Goal: Task Accomplishment & Management: Complete application form

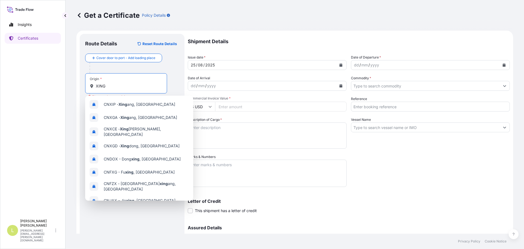
select select "Ocean Vessel"
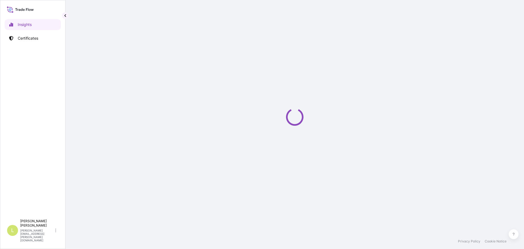
select select "2025"
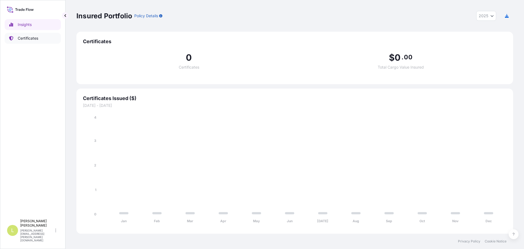
click at [37, 37] on p "Certificates" at bounding box center [28, 37] width 20 height 5
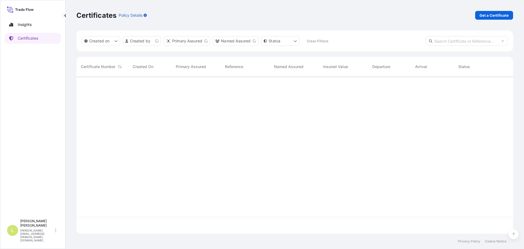
scroll to position [156, 433]
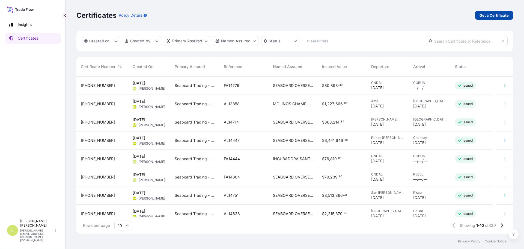
click at [507, 18] on p "Get a Certificate" at bounding box center [493, 15] width 29 height 5
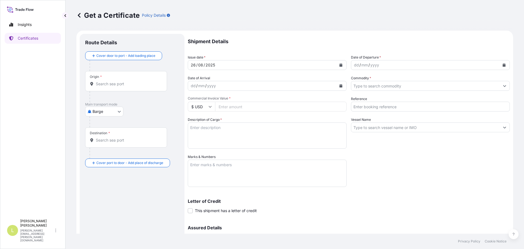
click at [108, 112] on body "Insights Certificates L [PERSON_NAME] [PERSON_NAME][EMAIL_ADDRESS][PERSON_NAME]…" at bounding box center [262, 124] width 524 height 249
click at [106, 156] on span "Ocean Vessel" at bounding box center [108, 154] width 24 height 5
select select "Ocean Vessel"
click at [110, 89] on div "Origin *" at bounding box center [126, 83] width 82 height 20
click at [110, 89] on input "Origin *" at bounding box center [128, 85] width 64 height 5
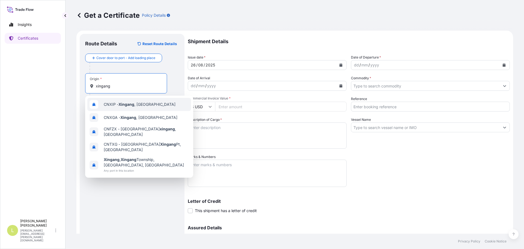
click at [143, 106] on span "CNXIP - [GEOGRAPHIC_DATA] , [GEOGRAPHIC_DATA]" at bounding box center [140, 104] width 72 height 5
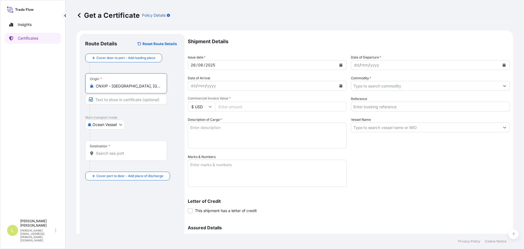
type input "CNXIP - [GEOGRAPHIC_DATA], [GEOGRAPHIC_DATA]"
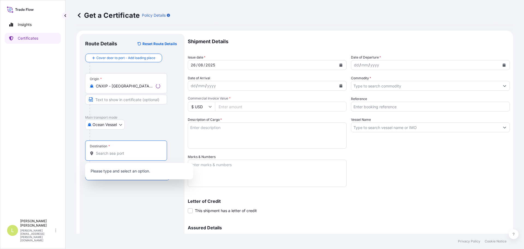
click at [124, 153] on input "Destination *" at bounding box center [128, 152] width 64 height 5
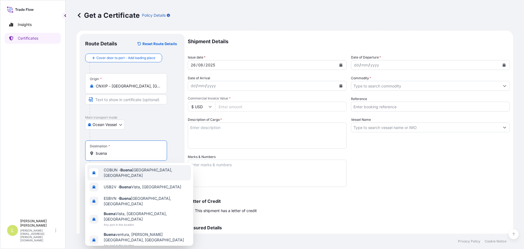
click at [142, 170] on span "[PERSON_NAME] - [DATE], [GEOGRAPHIC_DATA]" at bounding box center [146, 172] width 85 height 11
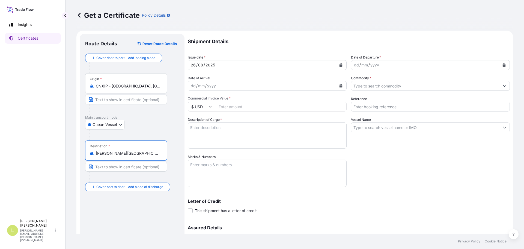
type input "[PERSON_NAME][GEOGRAPHIC_DATA], [GEOGRAPHIC_DATA]"
click at [503, 65] on icon "Calendar" at bounding box center [504, 64] width 3 height 3
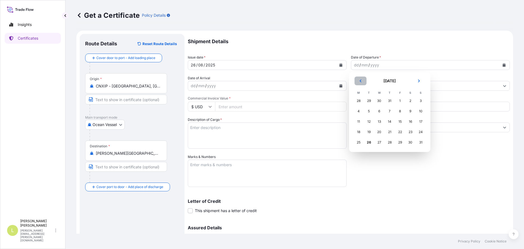
click at [361, 83] on button "Previous" at bounding box center [361, 80] width 12 height 9
click at [419, 131] on tr "21 22 23 24 25 26 27" at bounding box center [389, 132] width 73 height 10
click at [419, 131] on div "27" at bounding box center [421, 132] width 10 height 10
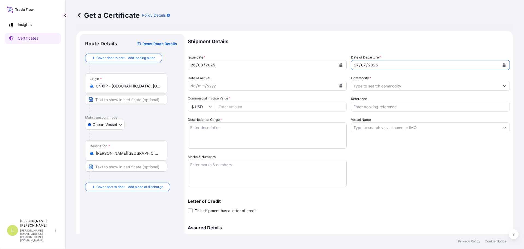
click at [413, 93] on div "Shipment Details Issue date * [DATE] Date of Departure * [DATE] Date of Arrival…" at bounding box center [349, 153] width 322 height 239
click at [410, 91] on div "Shipment Details Issue date * [DATE] Date of Departure * [DATE] Date of Arrival…" at bounding box center [349, 153] width 322 height 239
click at [407, 87] on input "Commodity *" at bounding box center [425, 86] width 148 height 10
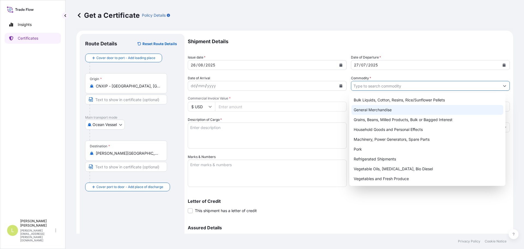
click at [372, 111] on div "General Merchandise" at bounding box center [428, 110] width 152 height 10
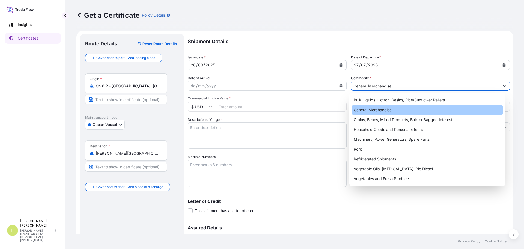
type input "General Merchandise"
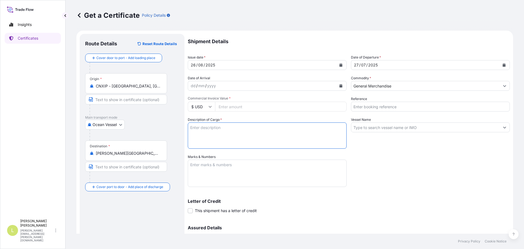
click at [269, 131] on textarea "Description of Cargo *" at bounding box center [267, 135] width 159 height 26
type textarea "l"
type textarea "."
type textarea "L-[MEDICAL_DATA]"
click at [275, 168] on textarea "Marks & Numbers" at bounding box center [267, 172] width 159 height 27
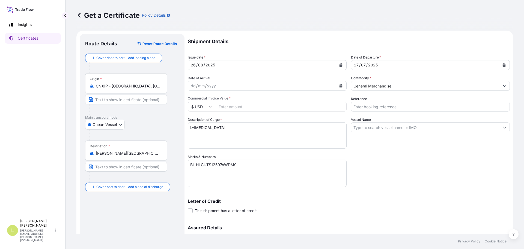
click at [207, 179] on textarea "BL HLCUTS12507AWDM9" at bounding box center [267, 172] width 159 height 27
click at [235, 165] on textarea "BL HLCUTS12507AWDM9" at bounding box center [267, 172] width 159 height 27
paste textarea "SEABOARD OVERSEAS [GEOGRAPHIC_DATA] SAS [STREET_ADDRESS] NIT: 900.219.353-1"
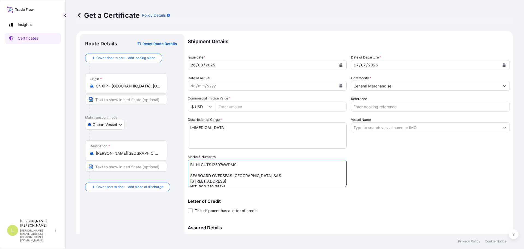
scroll to position [2, 0]
type textarea "BL HLCUTS12507AWDM9 SEABOARD OVERSEAS [GEOGRAPHIC_DATA] SAS [STREET_ADDRESS] NI…"
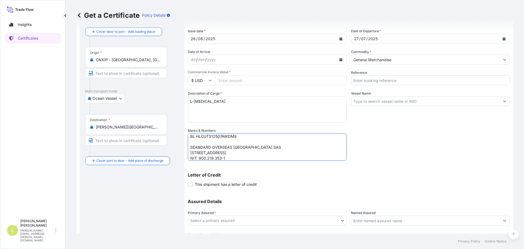
scroll to position [58, 0]
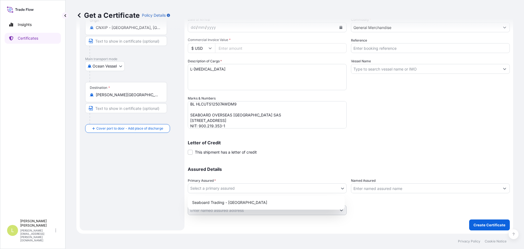
click at [282, 192] on body "Insights Certificates L [PERSON_NAME] [PERSON_NAME][EMAIL_ADDRESS][PERSON_NAME]…" at bounding box center [262, 124] width 524 height 249
click at [279, 196] on div "Seaboard Trading - [GEOGRAPHIC_DATA]" at bounding box center [266, 202] width 157 height 14
click at [283, 202] on div "Seaboard Trading - [GEOGRAPHIC_DATA]" at bounding box center [266, 202] width 153 height 10
select select "31639"
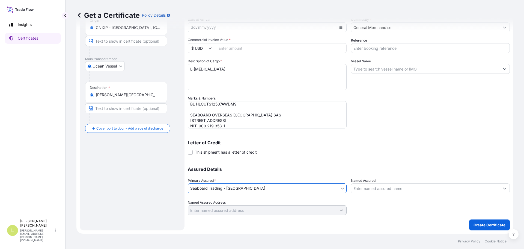
click at [380, 189] on input "Named Assured" at bounding box center [425, 188] width 148 height 10
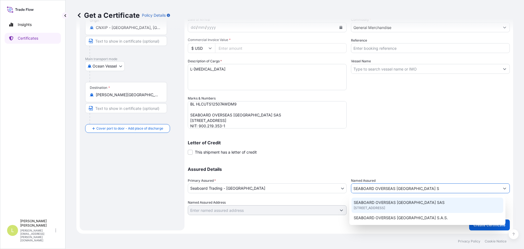
click at [385, 207] on span "[STREET_ADDRESS]" at bounding box center [369, 207] width 31 height 5
type input "SEABOARD OVERSEAS [GEOGRAPHIC_DATA] SAS"
type input "CARRERA 11 NO 77A-49 OF.902"
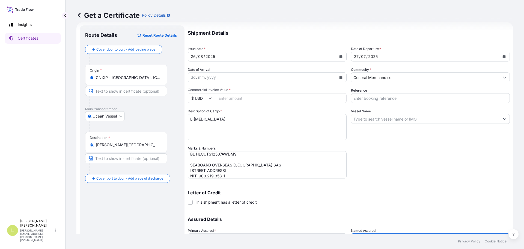
scroll to position [4, 0]
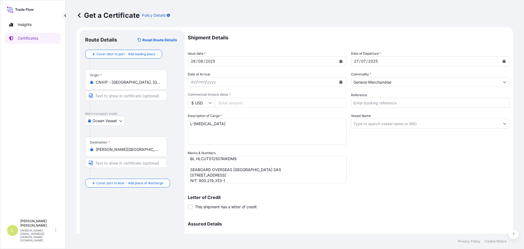
type input "SEABOARD OVERSEAS [GEOGRAPHIC_DATA] SAS"
click at [248, 104] on input "Commercial Invoice Value *" at bounding box center [281, 103] width 132 height 10
type input "50259"
click at [395, 99] on input "Reference" at bounding box center [430, 103] width 159 height 10
type input "FA14737A"
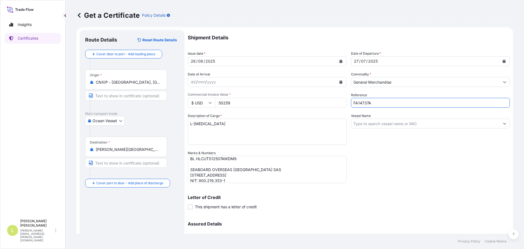
click at [397, 121] on input "Vessel Name" at bounding box center [425, 123] width 148 height 10
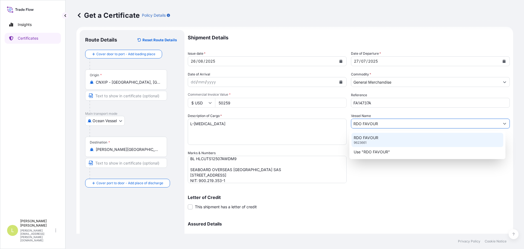
click at [360, 142] on p "9623661" at bounding box center [360, 142] width 13 height 4
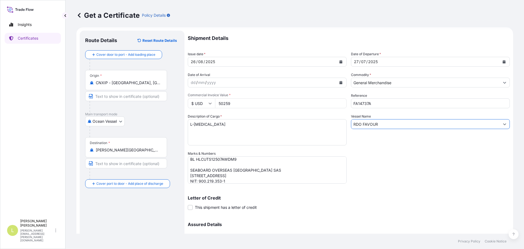
scroll to position [0, 0]
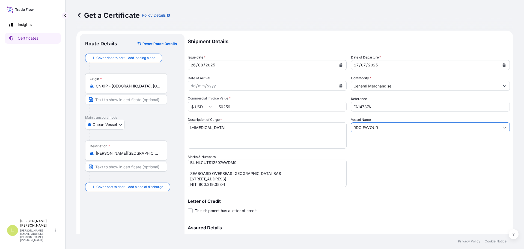
type input "RDO FAVOUR"
click at [224, 133] on textarea "L-[MEDICAL_DATA]" at bounding box center [267, 135] width 159 height 26
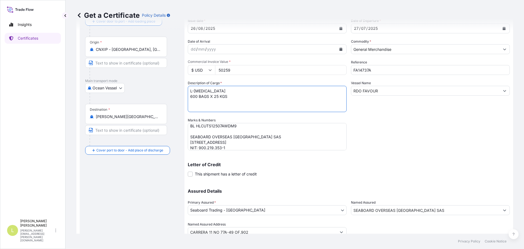
scroll to position [58, 0]
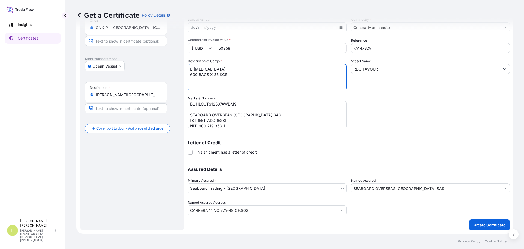
type textarea "L-[MEDICAL_DATA] 600 BAGS X 25 KGS"
click at [477, 223] on p "Create Certificate" at bounding box center [489, 224] width 32 height 5
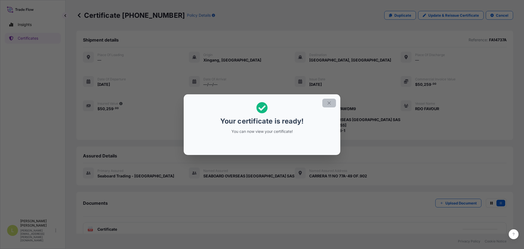
click at [330, 103] on icon "button" at bounding box center [329, 102] width 5 height 5
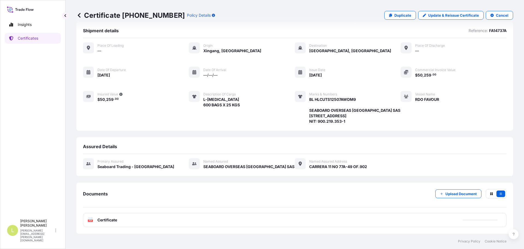
scroll to position [15, 0]
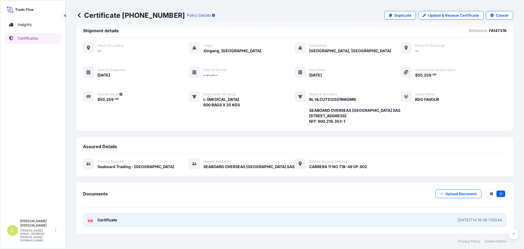
click at [308, 218] on link "PDF Certificate [DATE]T14:16:56.178044" at bounding box center [295, 220] width 424 height 14
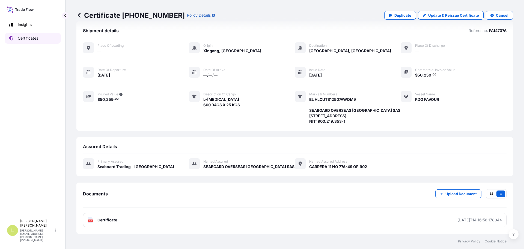
click at [43, 41] on link "Certificates" at bounding box center [33, 38] width 56 height 11
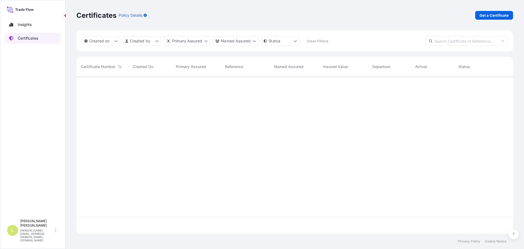
scroll to position [156, 433]
click at [506, 17] on p "Get a Certificate" at bounding box center [493, 15] width 29 height 5
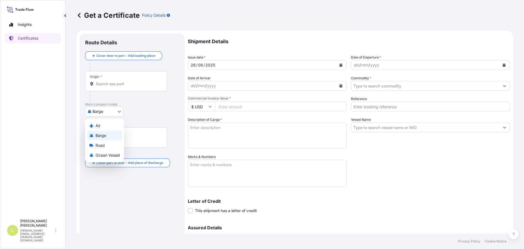
click at [114, 112] on body "Insights Certificates L [PERSON_NAME] [PERSON_NAME][EMAIL_ADDRESS][PERSON_NAME]…" at bounding box center [262, 124] width 524 height 249
click at [101, 156] on span "Ocean Vessel" at bounding box center [108, 154] width 24 height 5
select select "Ocean Vessel"
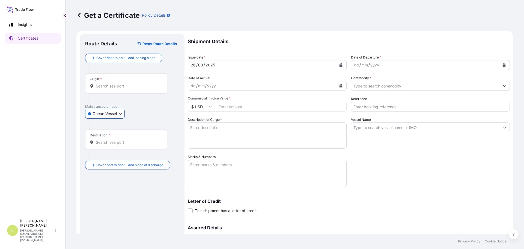
click at [100, 84] on input "Origin *" at bounding box center [128, 85] width 64 height 5
click at [123, 83] on input "Origin * Please select an origin" at bounding box center [128, 85] width 64 height 5
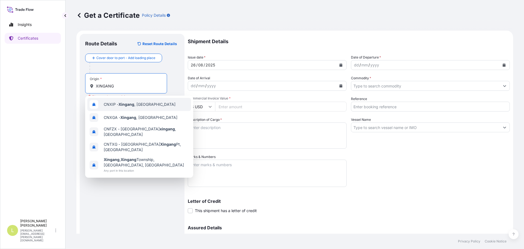
click at [137, 104] on span "CNXIP - [GEOGRAPHIC_DATA] , [GEOGRAPHIC_DATA]" at bounding box center [140, 104] width 72 height 5
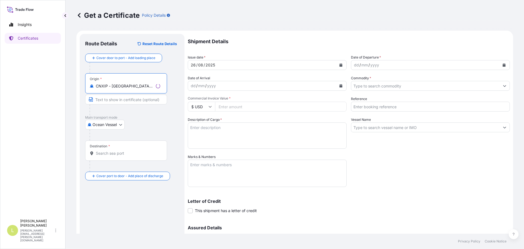
type input "CNXIP - [GEOGRAPHIC_DATA], [GEOGRAPHIC_DATA]"
click at [109, 154] on input "Destination *" at bounding box center [128, 152] width 64 height 5
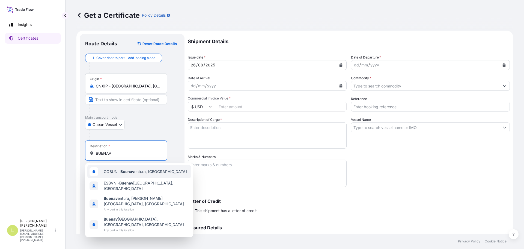
click at [144, 173] on span "[PERSON_NAME] - Buenav entura, [GEOGRAPHIC_DATA]" at bounding box center [145, 171] width 83 height 5
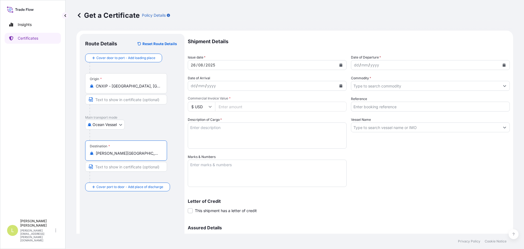
type input "[PERSON_NAME][GEOGRAPHIC_DATA], [GEOGRAPHIC_DATA]"
click at [236, 137] on textarea "Description of Cargo *" at bounding box center [267, 135] width 159 height 26
type textarea "L-ISOLEUCINE"
click at [240, 160] on textarea "Marks & Numbers" at bounding box center [267, 172] width 159 height 27
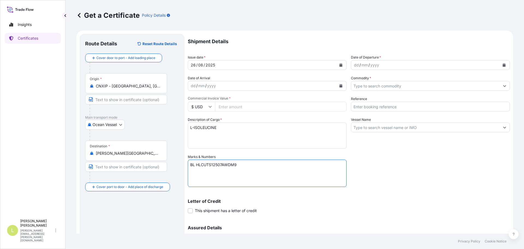
type textarea "BL HLCUTS12507AWDM9"
click at [247, 140] on textarea "L-ISOLEUCINE" at bounding box center [267, 135] width 159 height 26
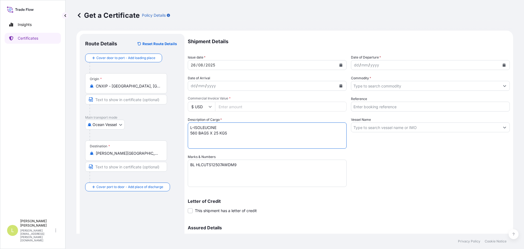
type textarea "L-ISOLEUCINE 560 BAGS X 25 KGS"
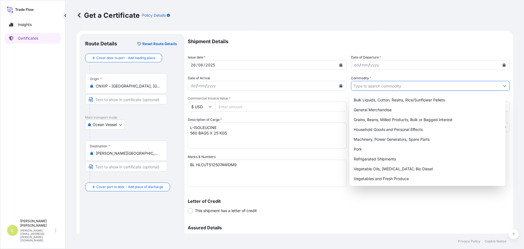
click at [376, 84] on input "Commodity *" at bounding box center [425, 86] width 148 height 10
click at [374, 110] on div "General Merchandise" at bounding box center [428, 110] width 152 height 10
type input "General Merchandise"
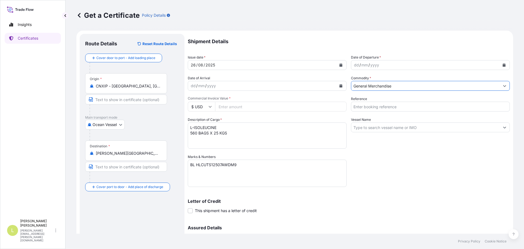
click at [374, 110] on input "Reference" at bounding box center [430, 107] width 159 height 10
type input "FA14737B"
click at [379, 124] on input "Vessel Name" at bounding box center [425, 127] width 148 height 10
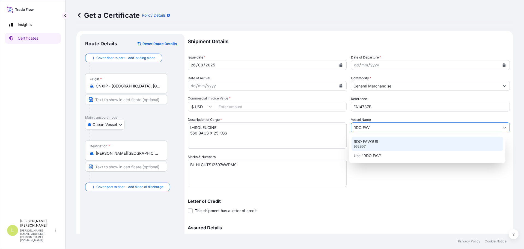
click at [380, 143] on div "RDO FAVOUR 9623661" at bounding box center [428, 143] width 152 height 14
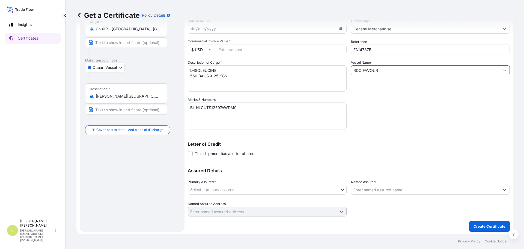
scroll to position [58, 0]
type input "RDO FAVOUR"
click at [278, 183] on body "0 options available. 2 options available. 1 option available. Insights Certific…" at bounding box center [262, 124] width 524 height 249
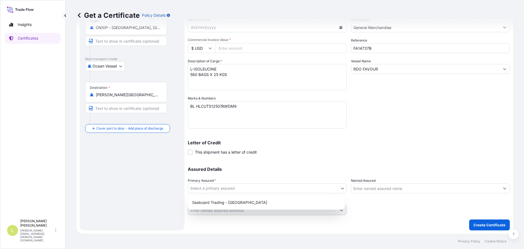
click at [275, 199] on div "Seaboard Trading - [GEOGRAPHIC_DATA]" at bounding box center [266, 202] width 153 height 10
select select "31639"
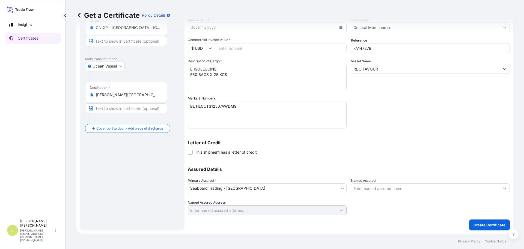
click at [354, 194] on div "Assured Details Primary Assured * Seaboard Trading - [GEOGRAPHIC_DATA] Seaboard…" at bounding box center [349, 187] width 322 height 55
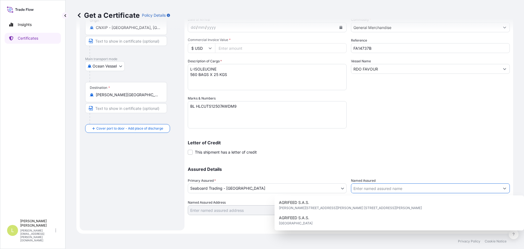
click at [356, 192] on input "Named Assured" at bounding box center [425, 188] width 148 height 10
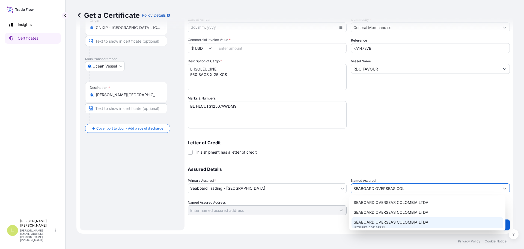
scroll to position [27, 0]
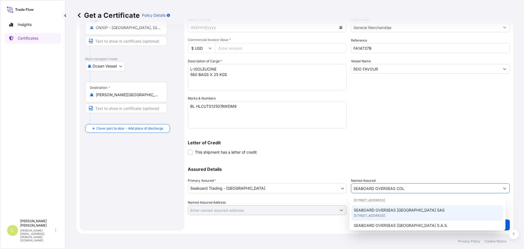
click at [404, 212] on span "SEABOARD OVERSEAS [GEOGRAPHIC_DATA] SAS" at bounding box center [399, 209] width 91 height 5
type input "SEABOARD OVERSEAS [GEOGRAPHIC_DATA] SAS"
type input "CARRERA 11 NO 77A-49 OF.902"
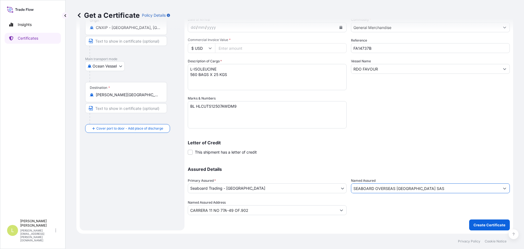
type input "SEABOARD OVERSEAS [GEOGRAPHIC_DATA] SAS"
click at [220, 117] on textarea "BL HLCUTS12507AWDM9" at bounding box center [267, 114] width 159 height 27
click at [234, 106] on textarea "BL HLCUTS12507AWDM9" at bounding box center [267, 114] width 159 height 27
click at [240, 106] on textarea "BL HLCUTS12507AWDM9" at bounding box center [267, 114] width 159 height 27
paste textarea "SEABOARD OVERSEAS [GEOGRAPHIC_DATA] SAS [STREET_ADDRESS] NIT: 900.219.353-1"
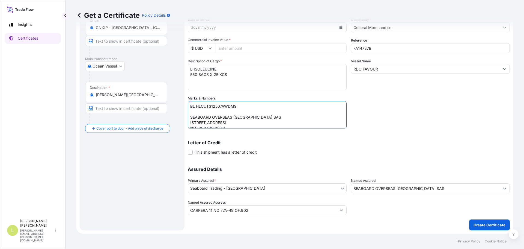
scroll to position [2, 0]
type textarea "BL HLCUTS12507AWDM9 SEABOARD OVERSEAS [GEOGRAPHIC_DATA] SAS [STREET_ADDRESS] NI…"
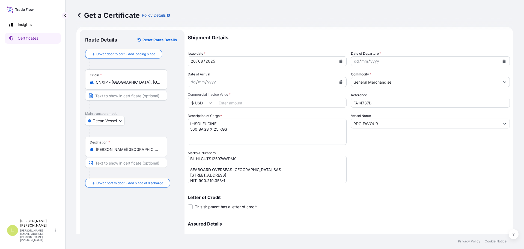
click at [274, 103] on input "Commercial Invoice Value *" at bounding box center [281, 103] width 132 height 10
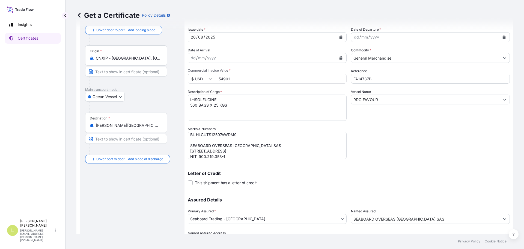
scroll to position [58, 0]
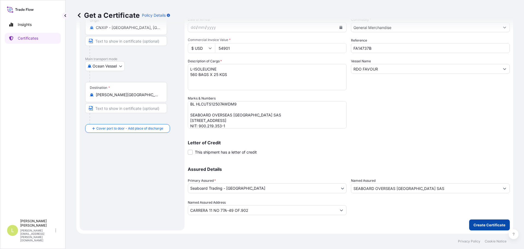
type input "54901"
click at [487, 223] on p "Create Certificate" at bounding box center [489, 224] width 32 height 5
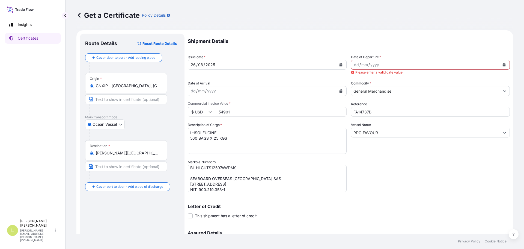
scroll to position [0, 0]
click at [502, 65] on button "Calendar" at bounding box center [504, 65] width 9 height 9
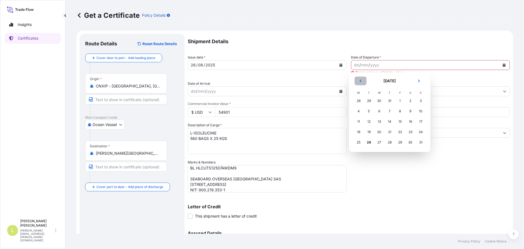
click at [360, 82] on icon "Previous" at bounding box center [360, 80] width 3 height 3
click at [419, 131] on div "27" at bounding box center [421, 132] width 10 height 10
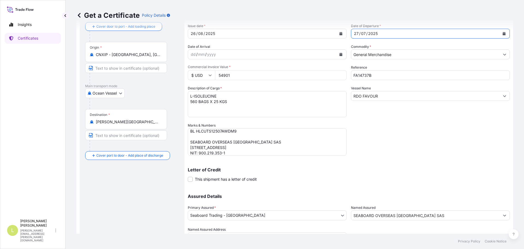
scroll to position [58, 0]
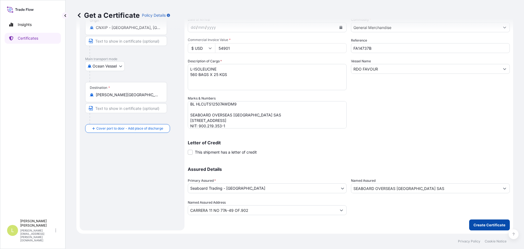
click at [491, 229] on button "Create Certificate" at bounding box center [489, 224] width 41 height 11
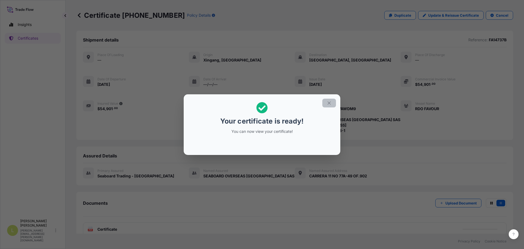
click at [328, 104] on icon "button" at bounding box center [329, 102] width 5 height 5
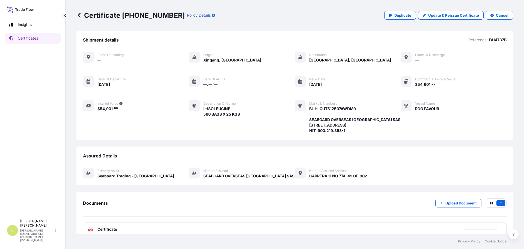
scroll to position [15, 0]
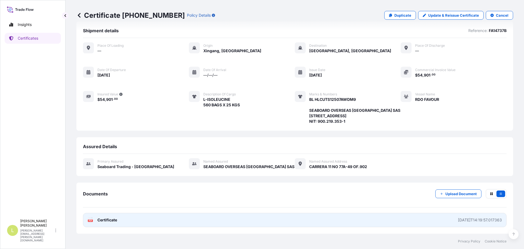
click at [277, 221] on link "PDF Certificate [DATE]T14:19:57.017363" at bounding box center [295, 220] width 424 height 14
